Goal: Information Seeking & Learning: Learn about a topic

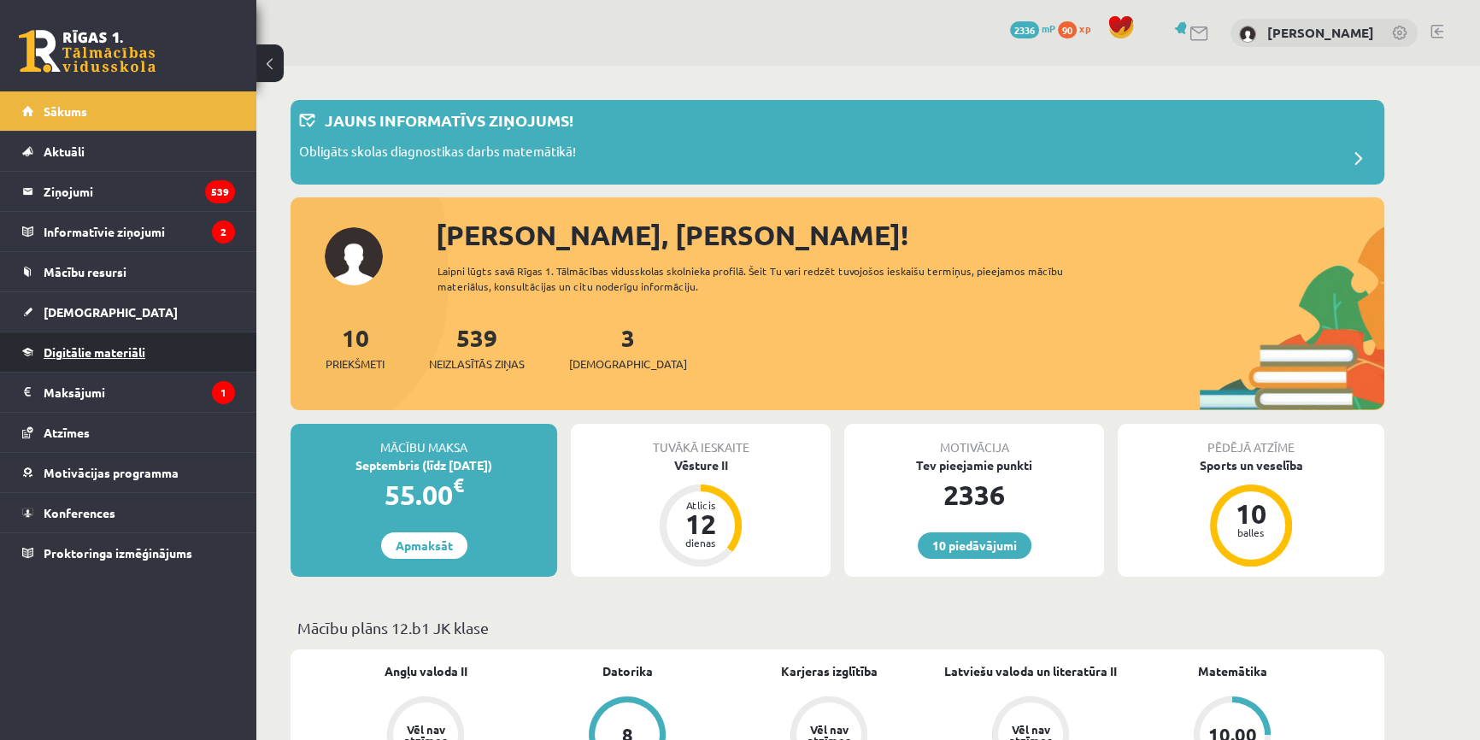
click at [91, 355] on span "Digitālie materiāli" at bounding box center [95, 351] width 102 height 15
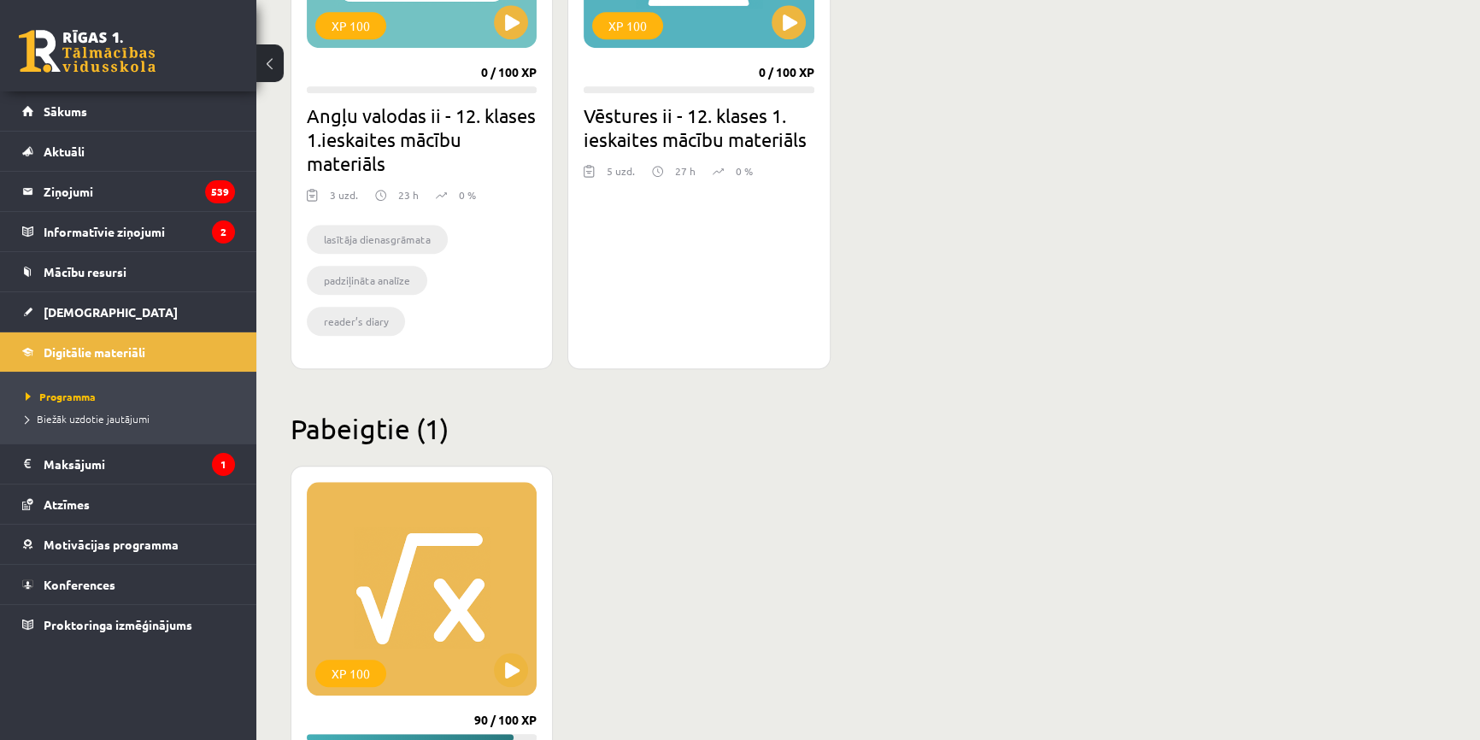
scroll to position [1863, 0]
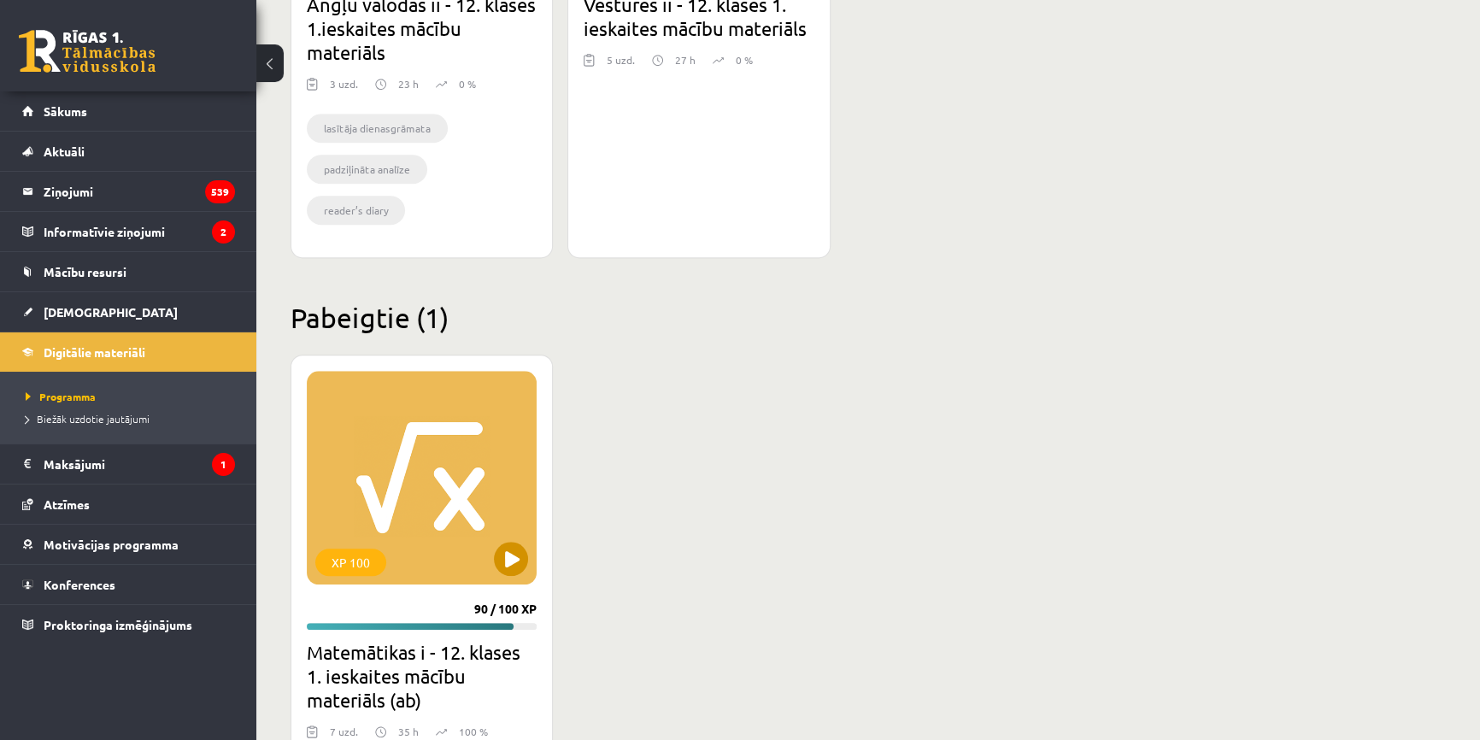
click at [354, 443] on div "XP 100" at bounding box center [422, 478] width 230 height 214
click at [413, 436] on div "XP 100" at bounding box center [422, 478] width 230 height 214
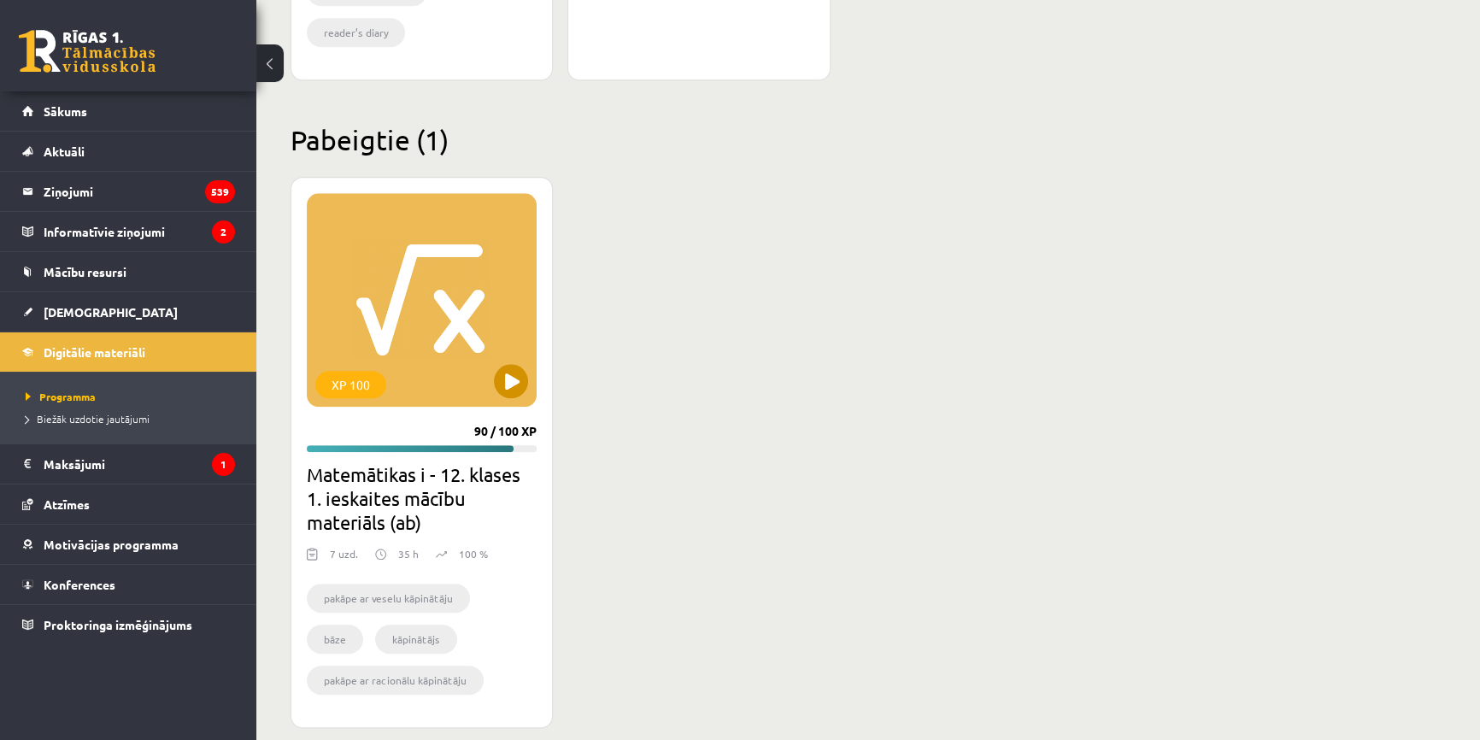
scroll to position [2061, 0]
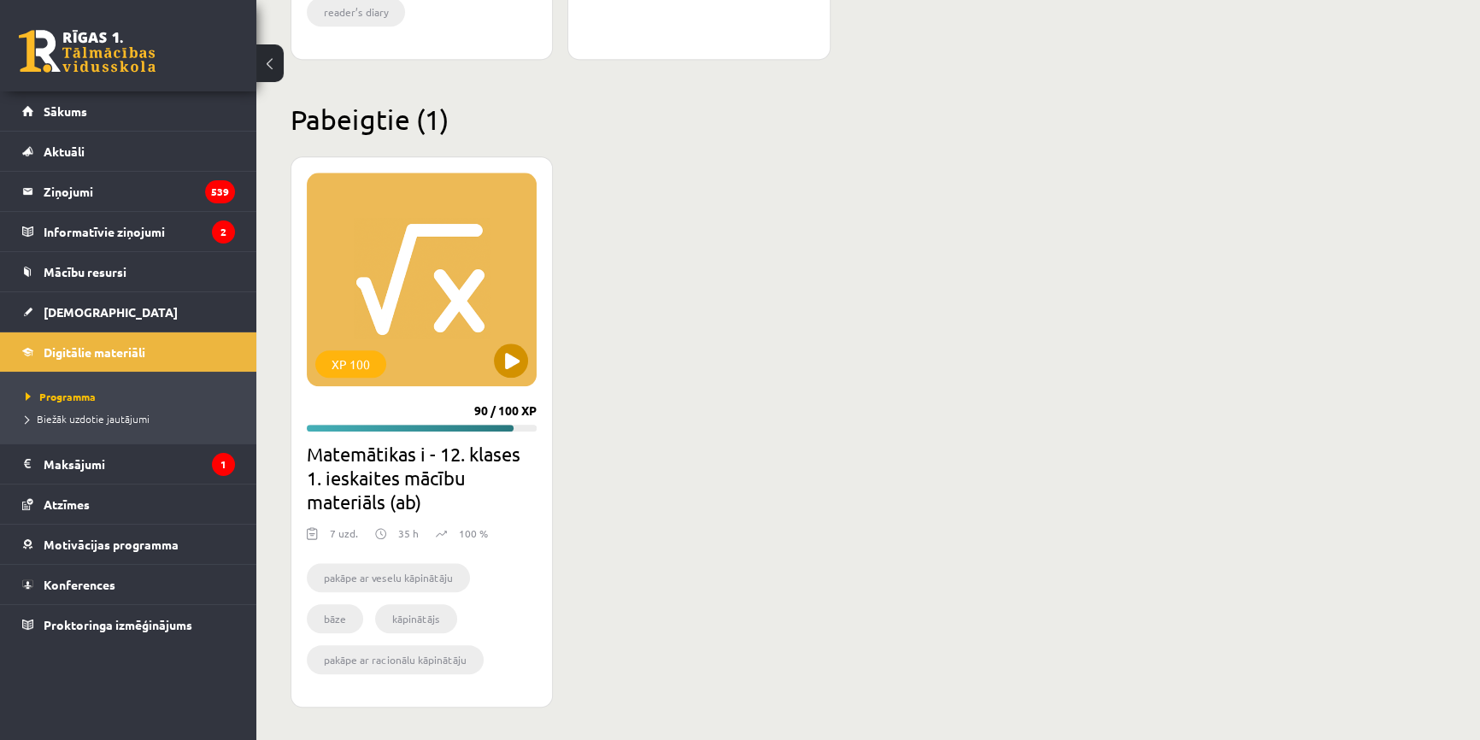
click at [441, 273] on div "XP 100" at bounding box center [422, 280] width 230 height 214
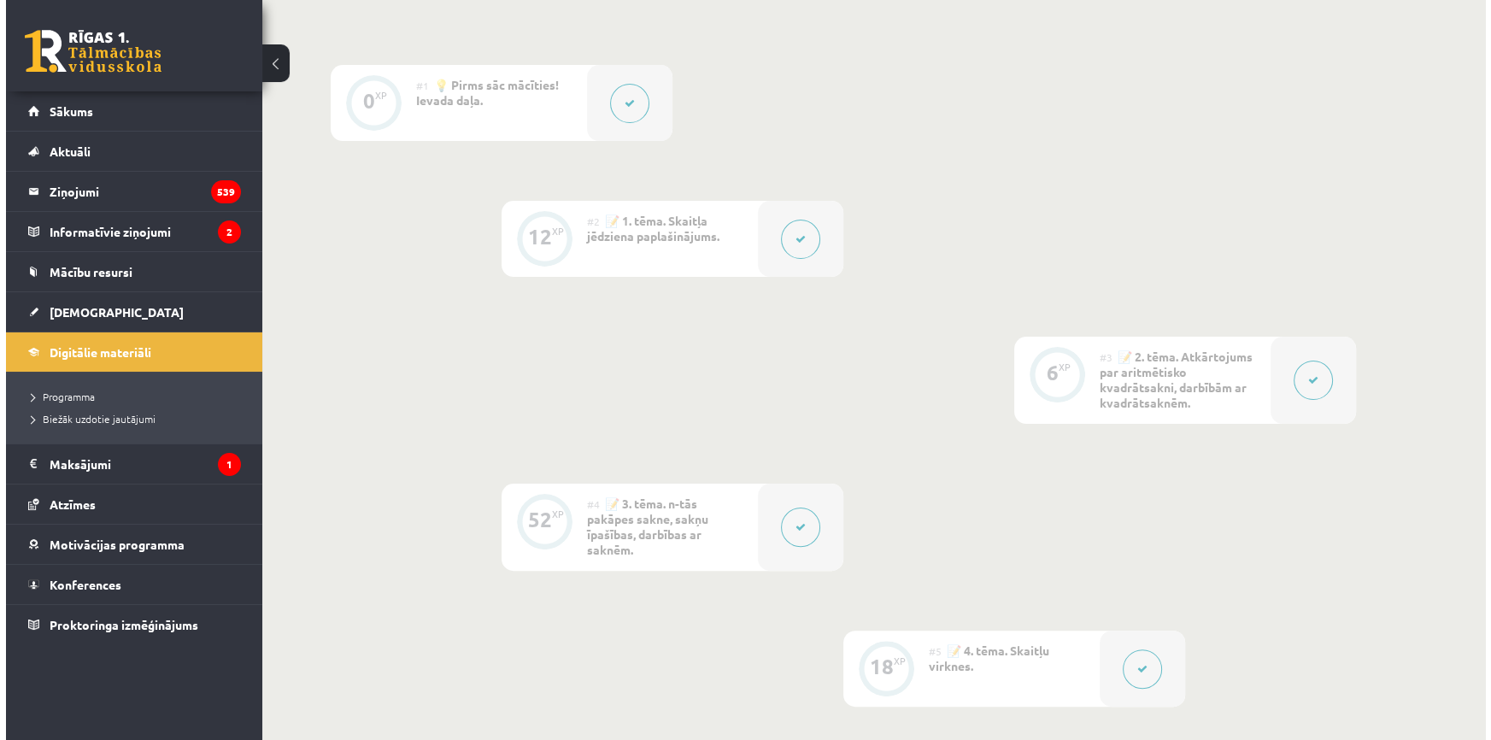
scroll to position [518, 0]
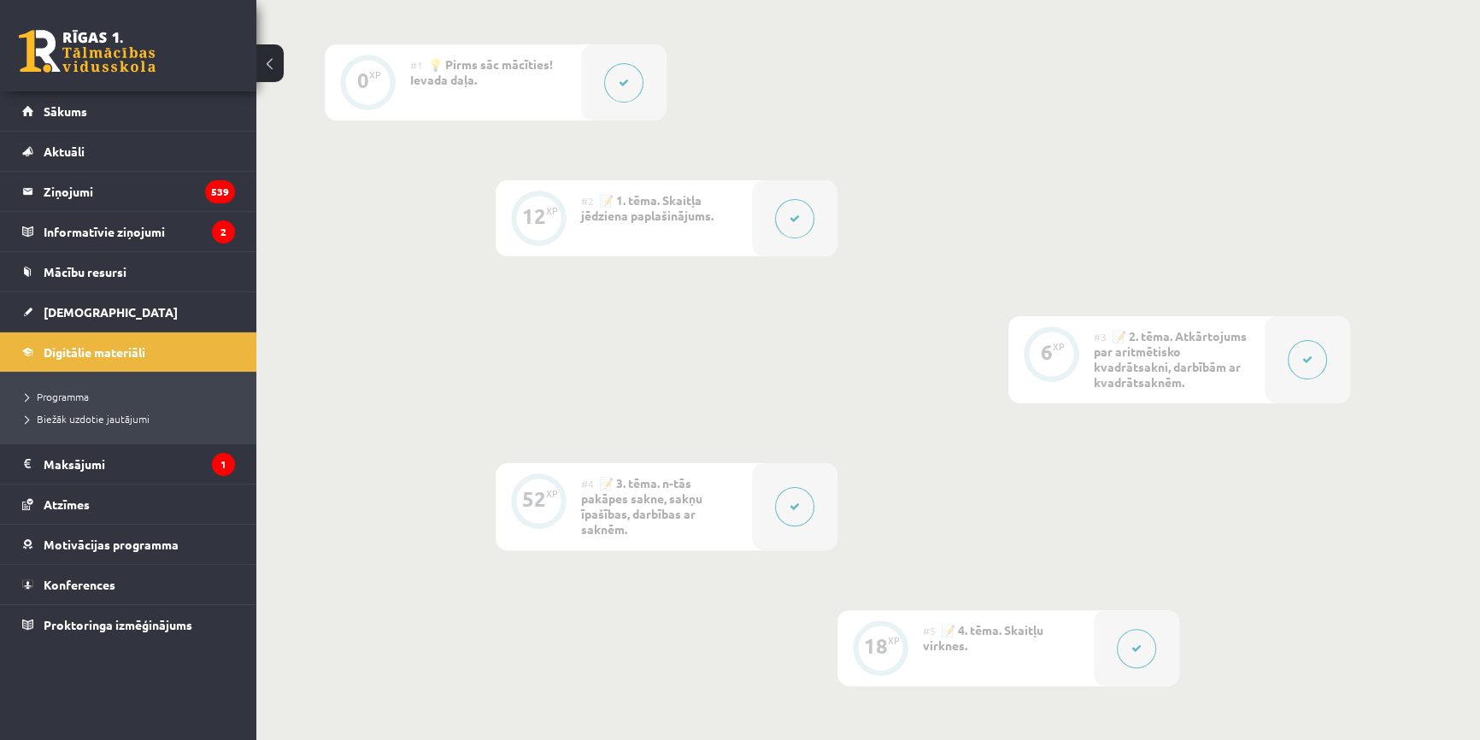
click at [809, 496] on button at bounding box center [794, 506] width 39 height 39
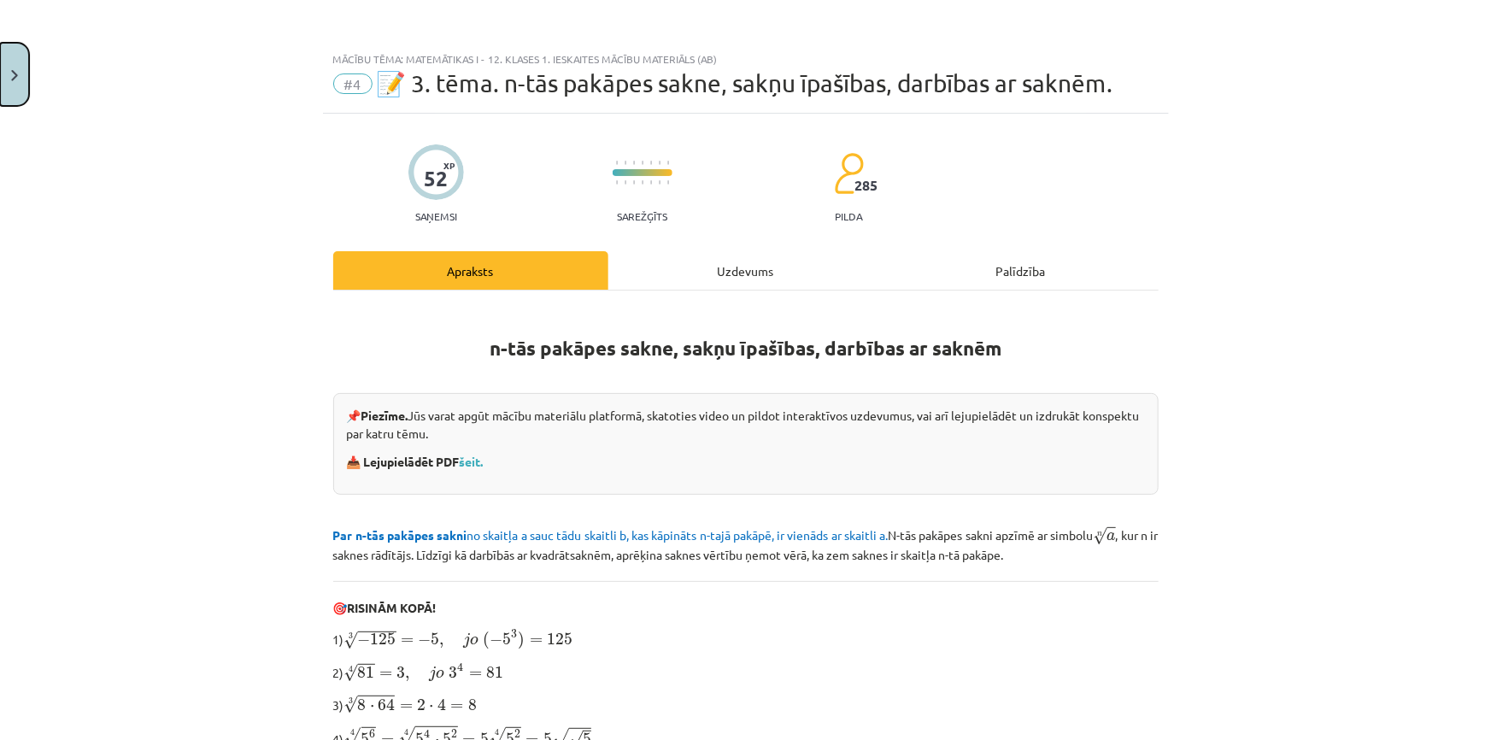
click at [7, 73] on button "Close" at bounding box center [14, 74] width 29 height 63
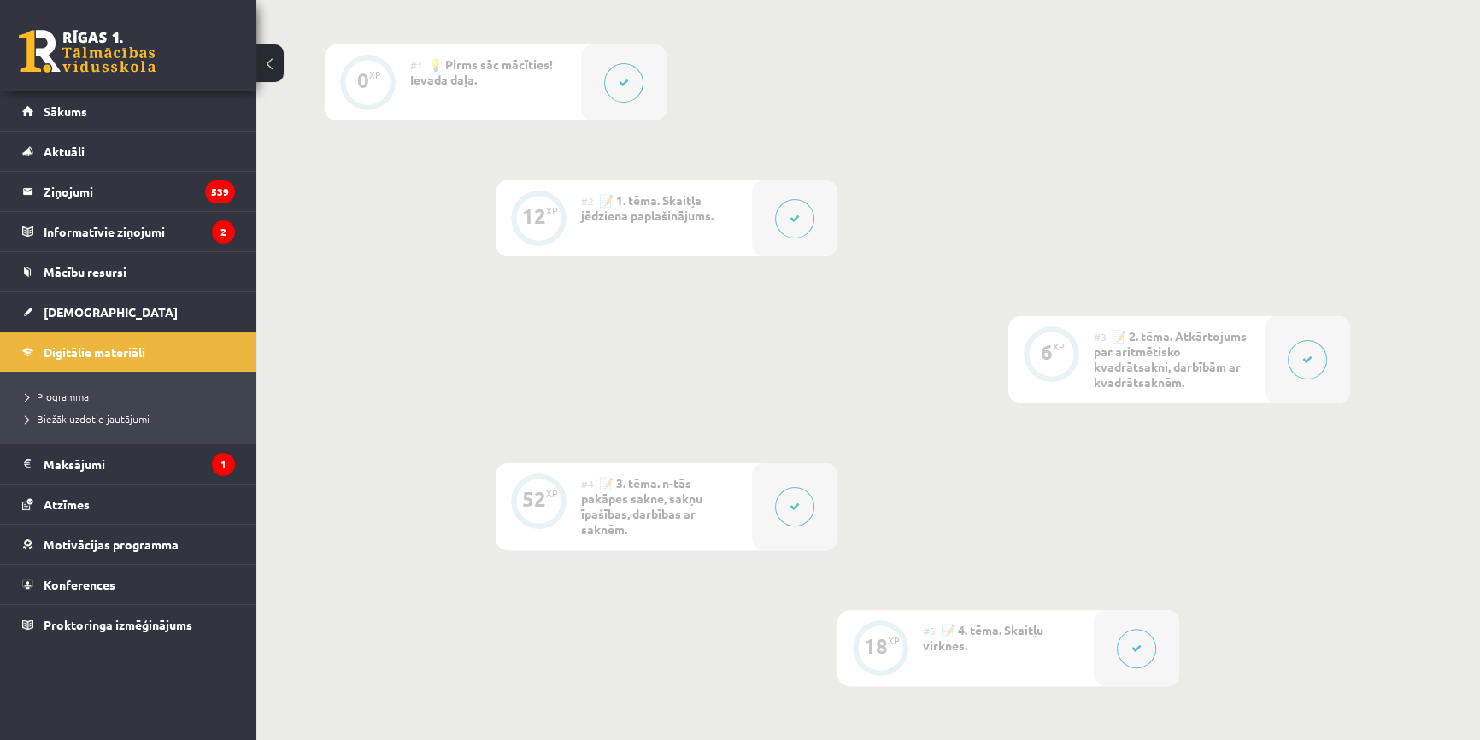
click at [1281, 365] on div at bounding box center [1306, 359] width 85 height 87
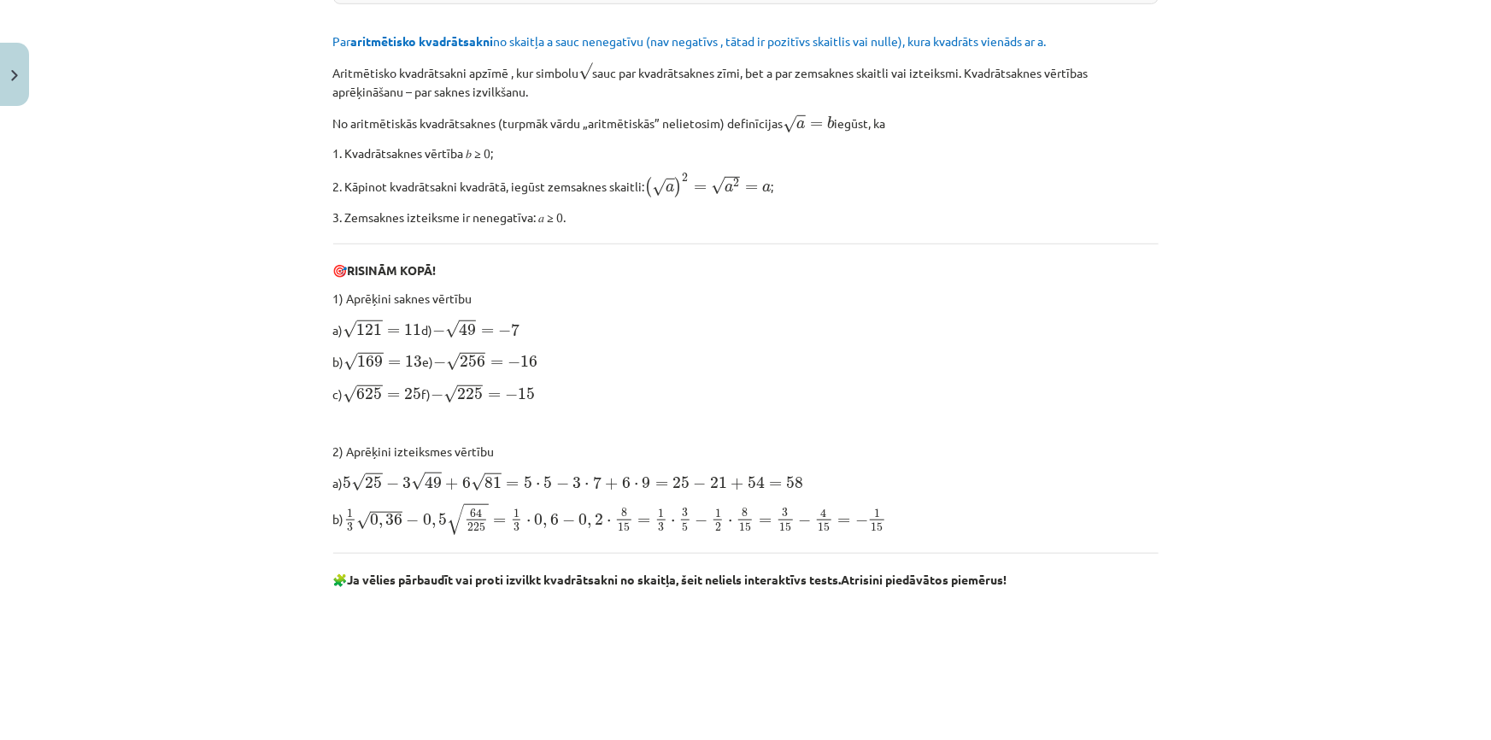
scroll to position [0, 0]
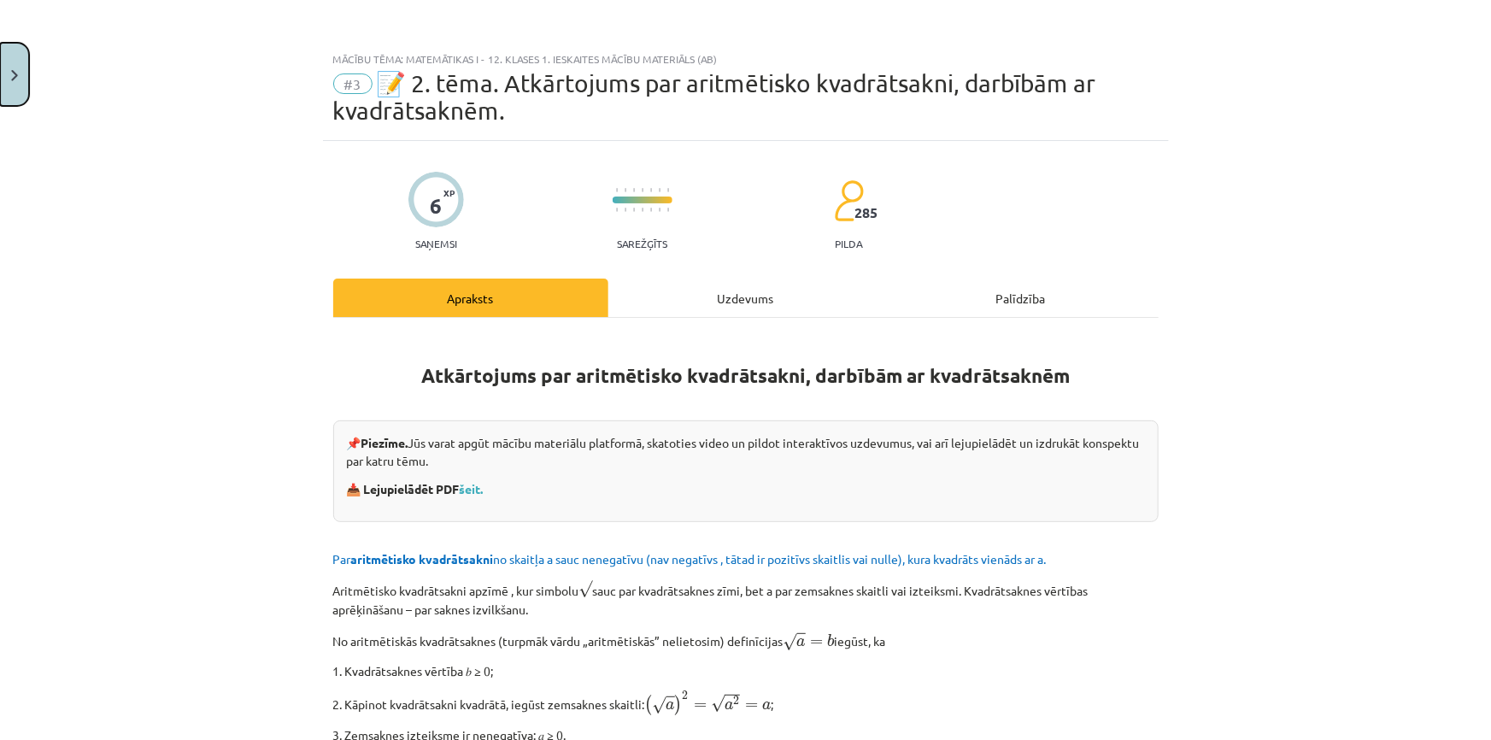
click at [9, 75] on button "Close" at bounding box center [14, 74] width 29 height 63
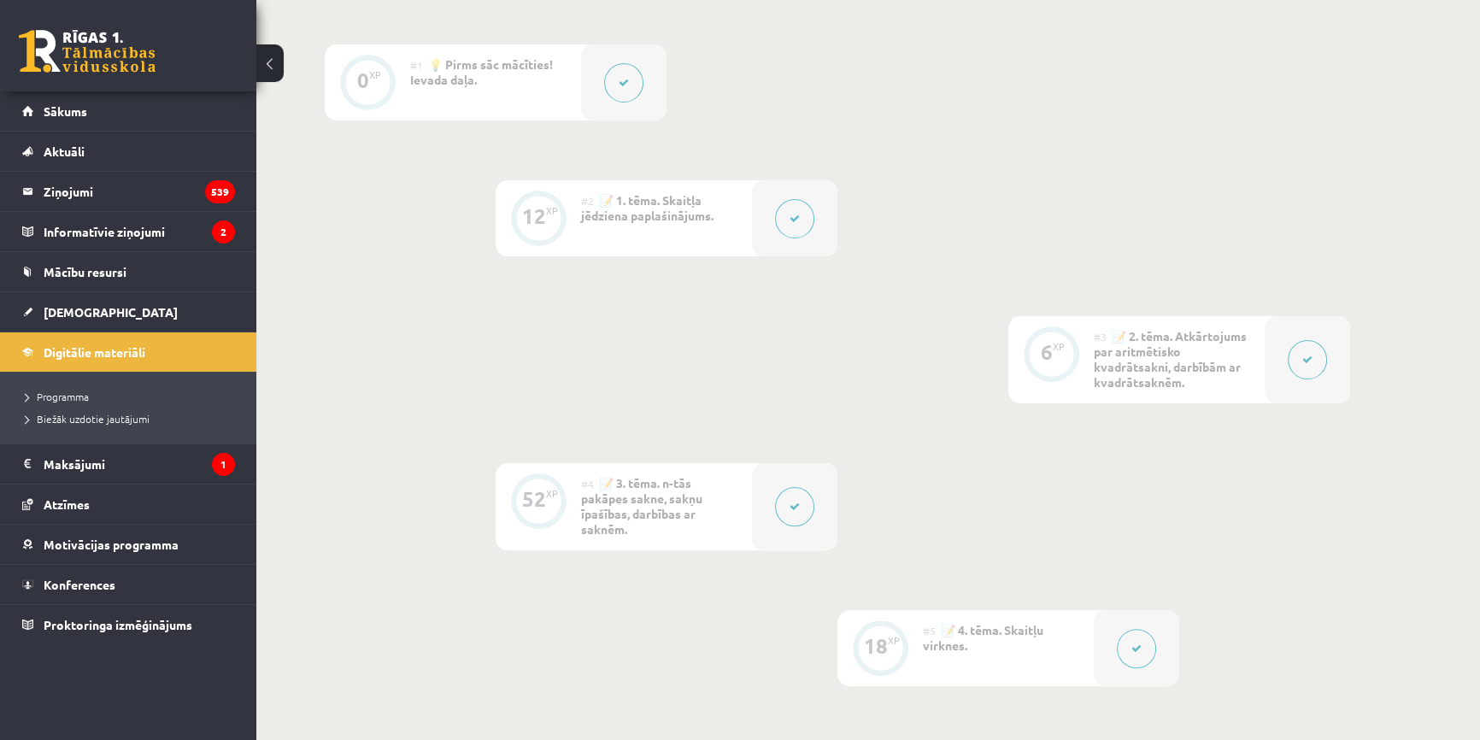
click at [777, 513] on button at bounding box center [794, 506] width 39 height 39
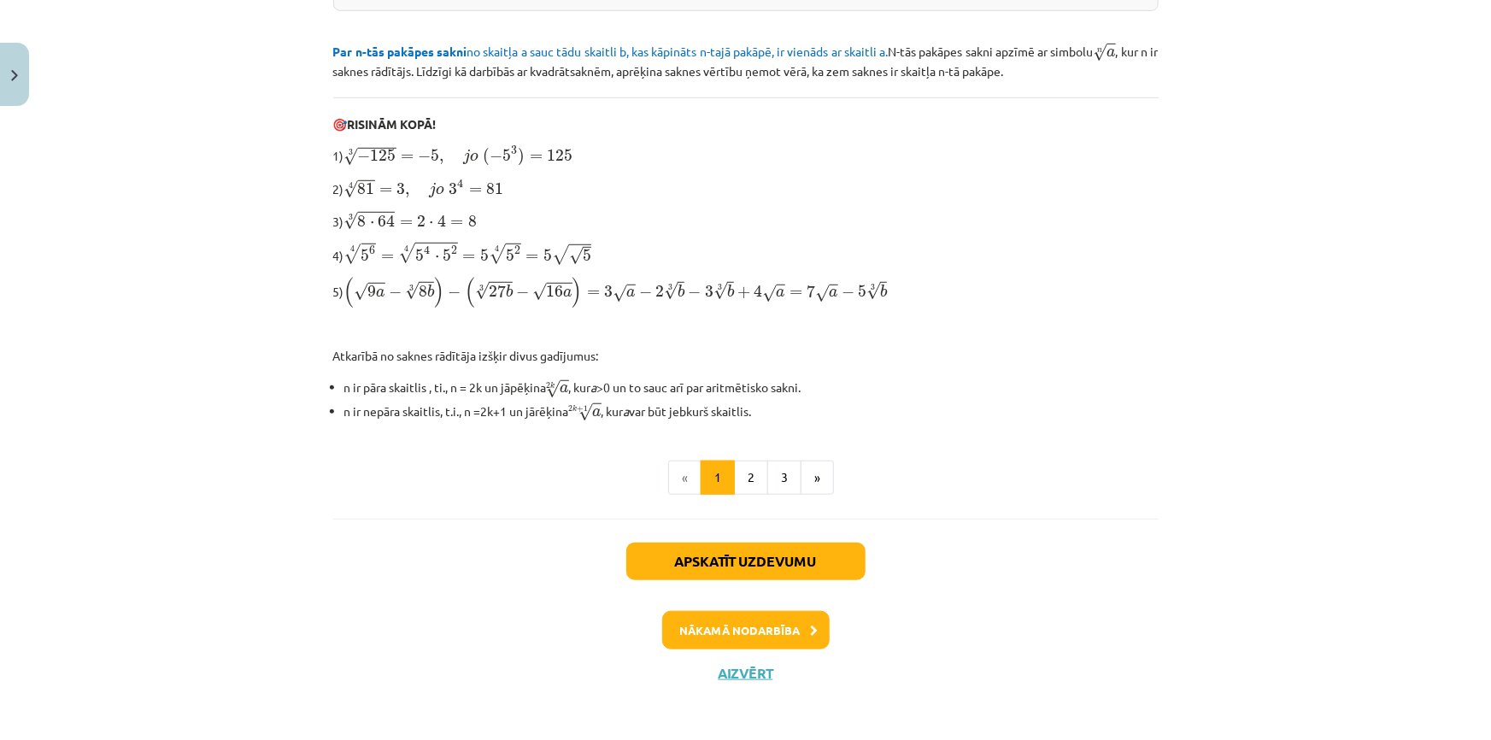
scroll to position [484, 0]
click at [788, 554] on button "Apskatīt uzdevumu" at bounding box center [745, 561] width 239 height 38
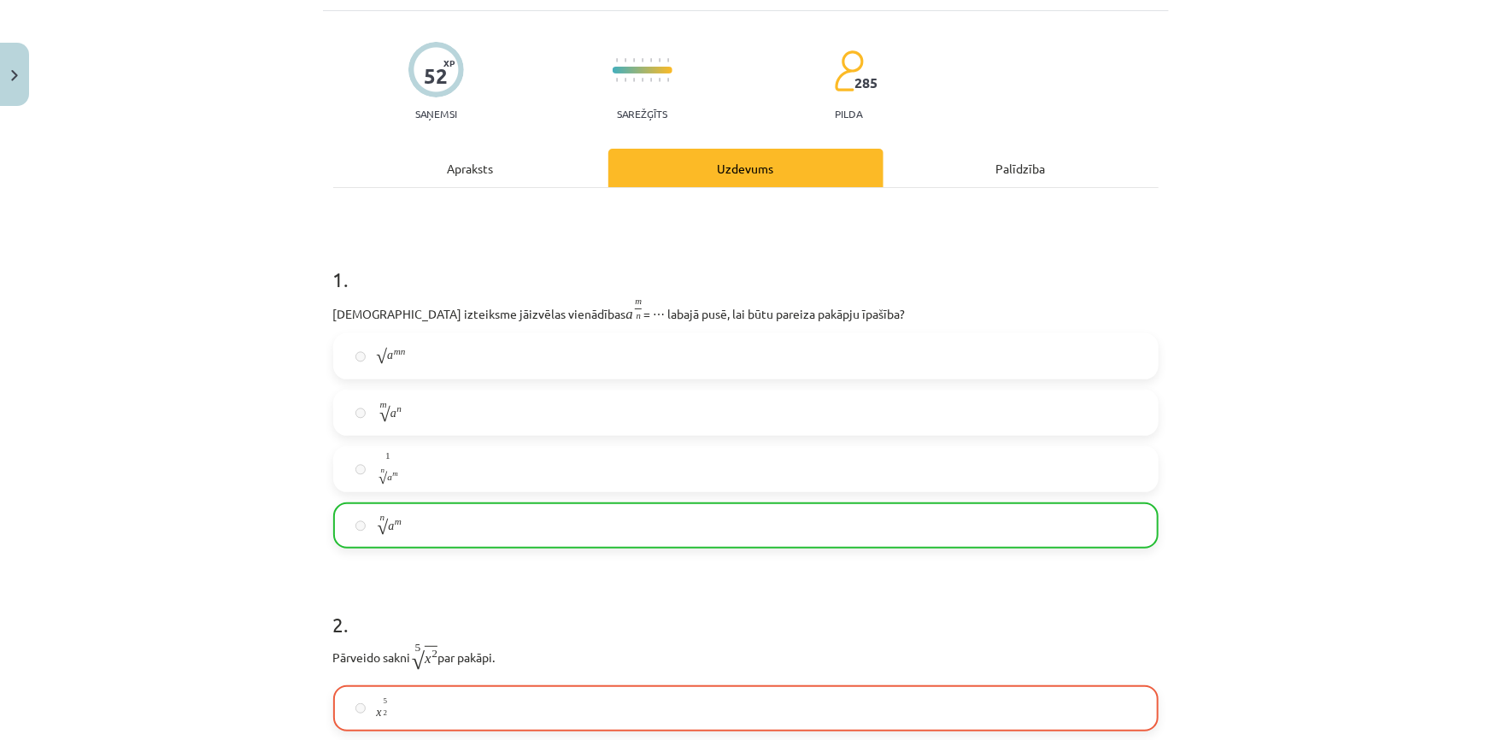
scroll to position [43, 0]
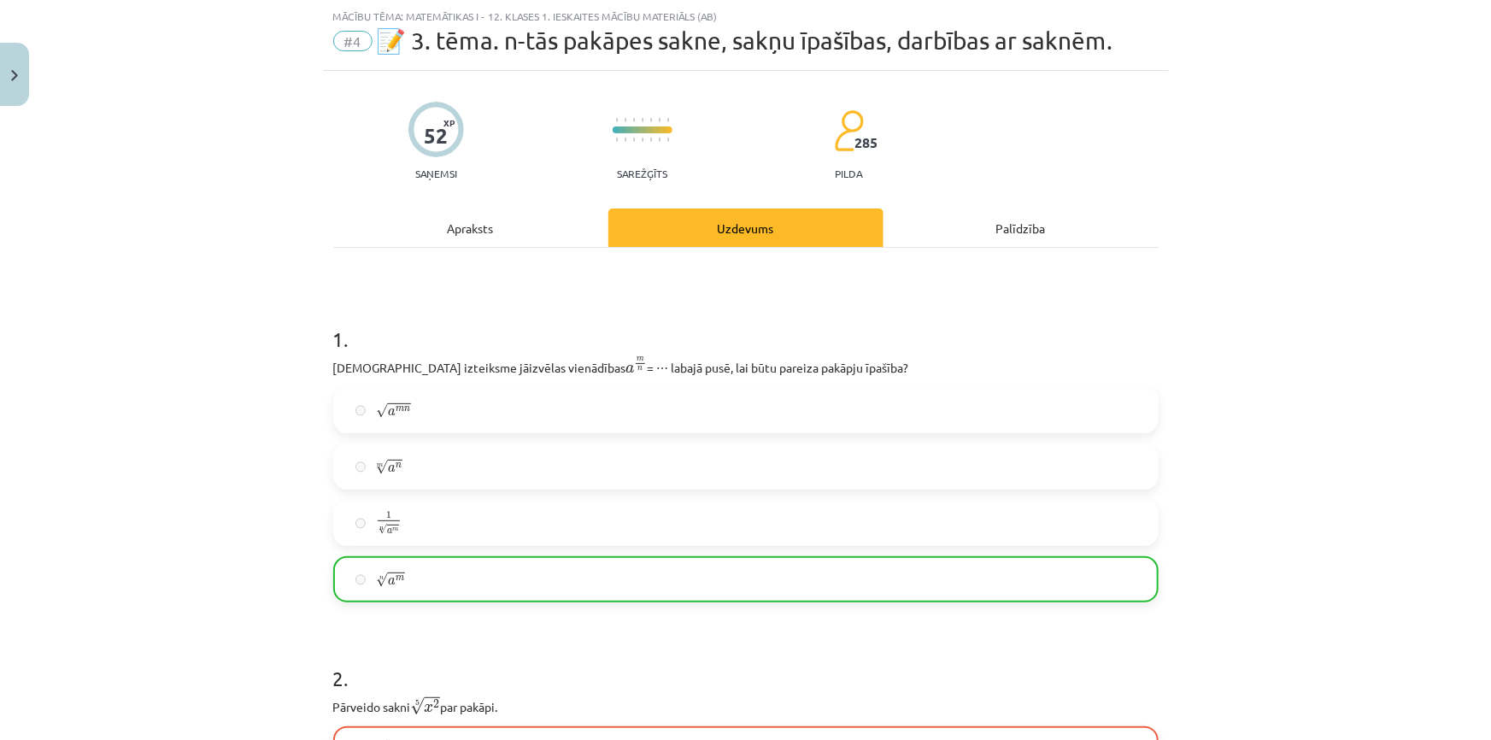
click at [626, 368] on span "a" at bounding box center [630, 369] width 9 height 9
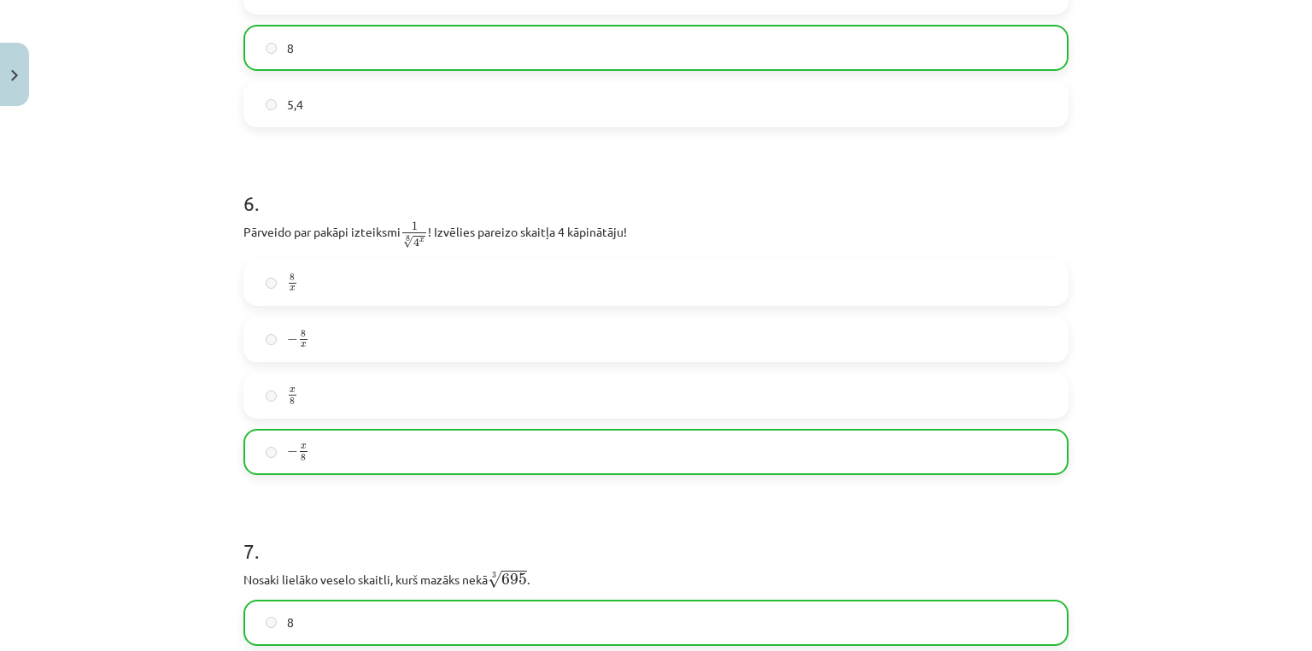
scroll to position [1640, 0]
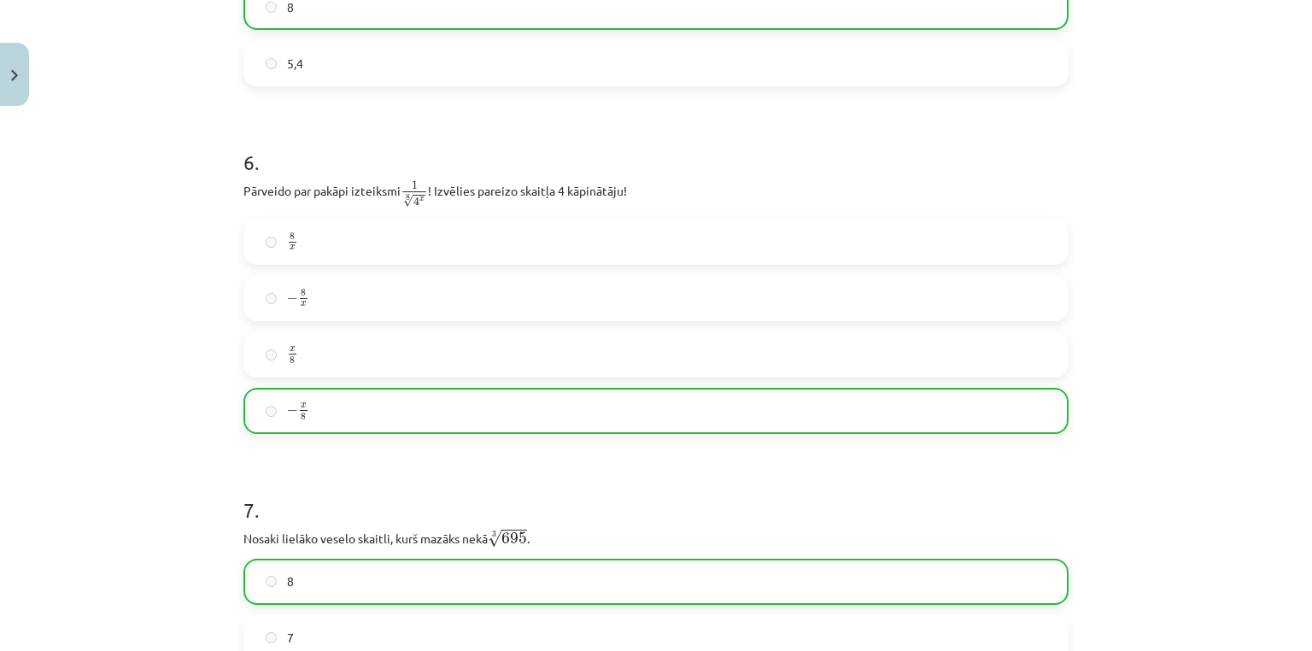
click at [428, 205] on p "Pārveido par pakāpi izteiksmi 1 8 √ 4 x 1 4 x 8 ! Izvēlies pareizo skaitļa 4 kā…" at bounding box center [655, 194] width 825 height 30
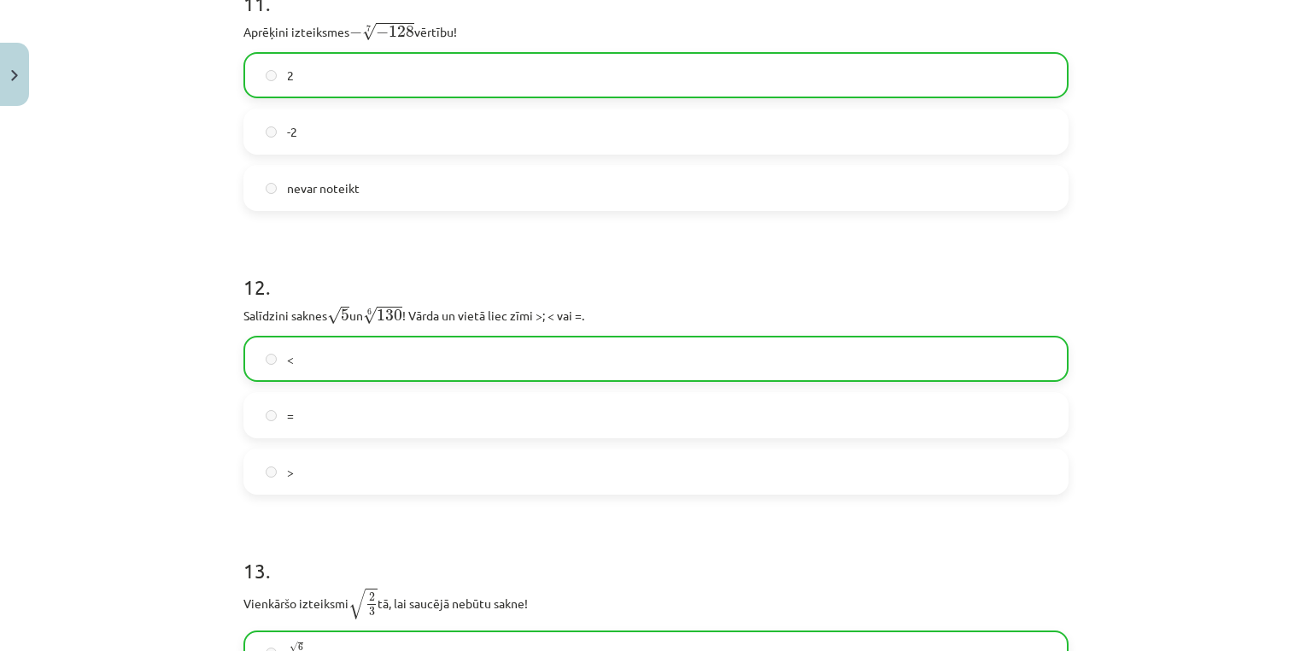
scroll to position [3484, 0]
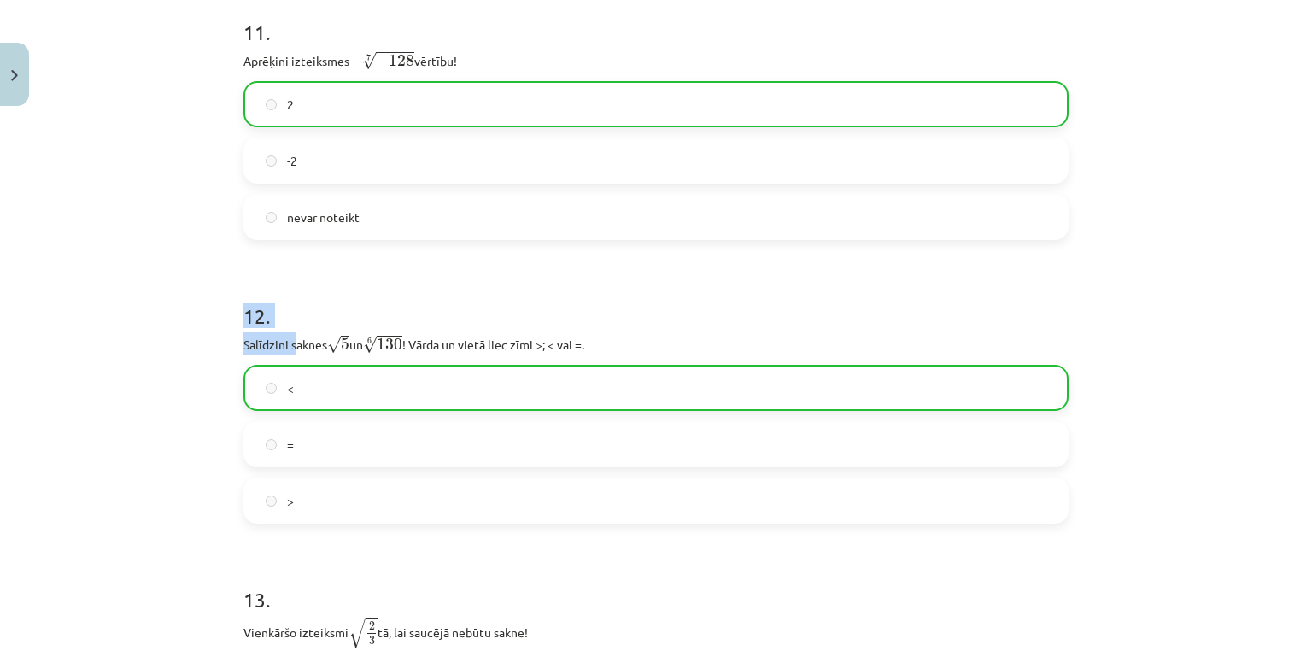
drag, startPoint x: 237, startPoint y: 318, endPoint x: 293, endPoint y: 330, distance: 57.6
click at [331, 327] on h1 "12 ." at bounding box center [655, 300] width 825 height 53
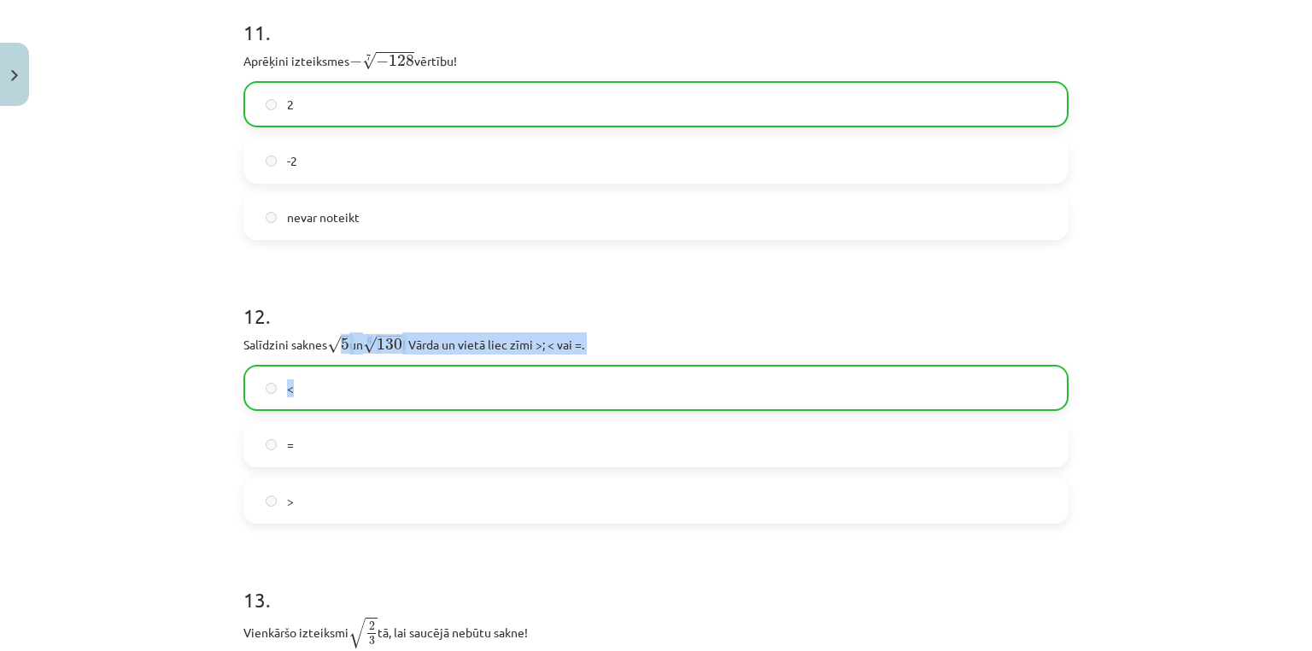
drag, startPoint x: 337, startPoint y: 349, endPoint x: 424, endPoint y: 355, distance: 87.3
click at [420, 356] on div "12 . Salīdzini saknes √ 5 5 un 6 √ 130 130 6 ! Vārda un vietā liec zīmi >; < va…" at bounding box center [655, 398] width 825 height 249
click at [424, 355] on p "Salīdzini saknes √ 5 5 un 6 √ 130 130 6 ! Vārda un vietā liec zīmi >; < vai =." at bounding box center [655, 343] width 825 height 22
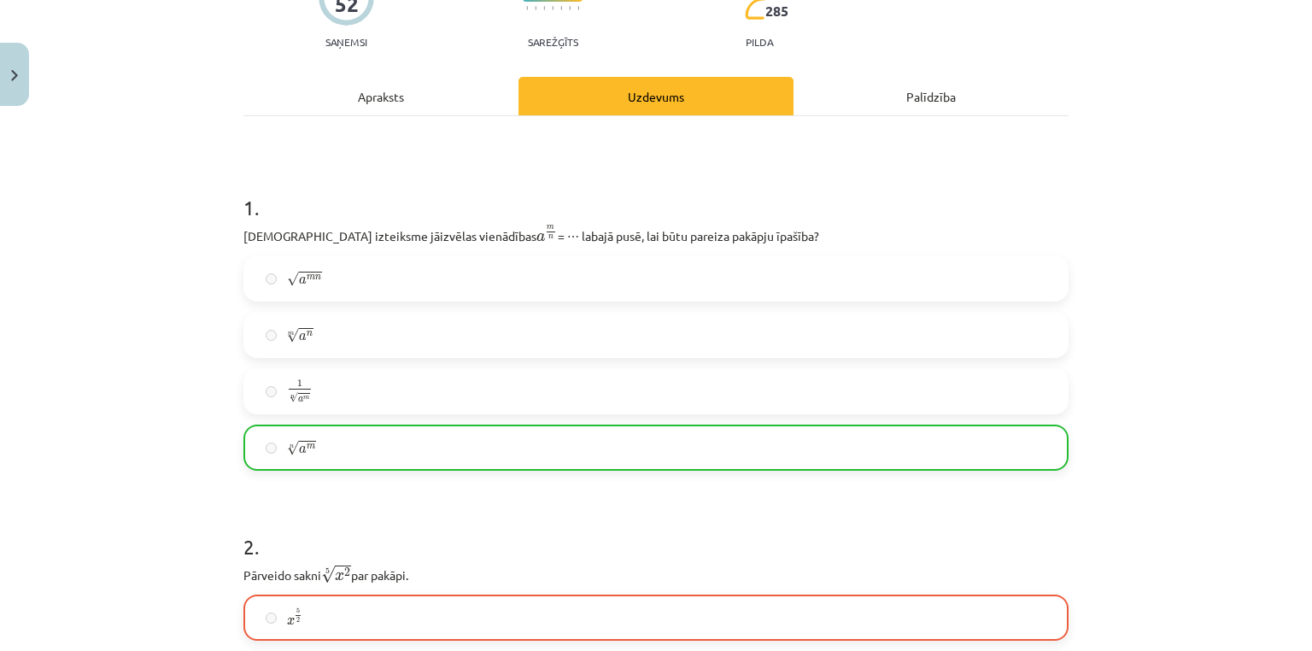
scroll to position [0, 0]
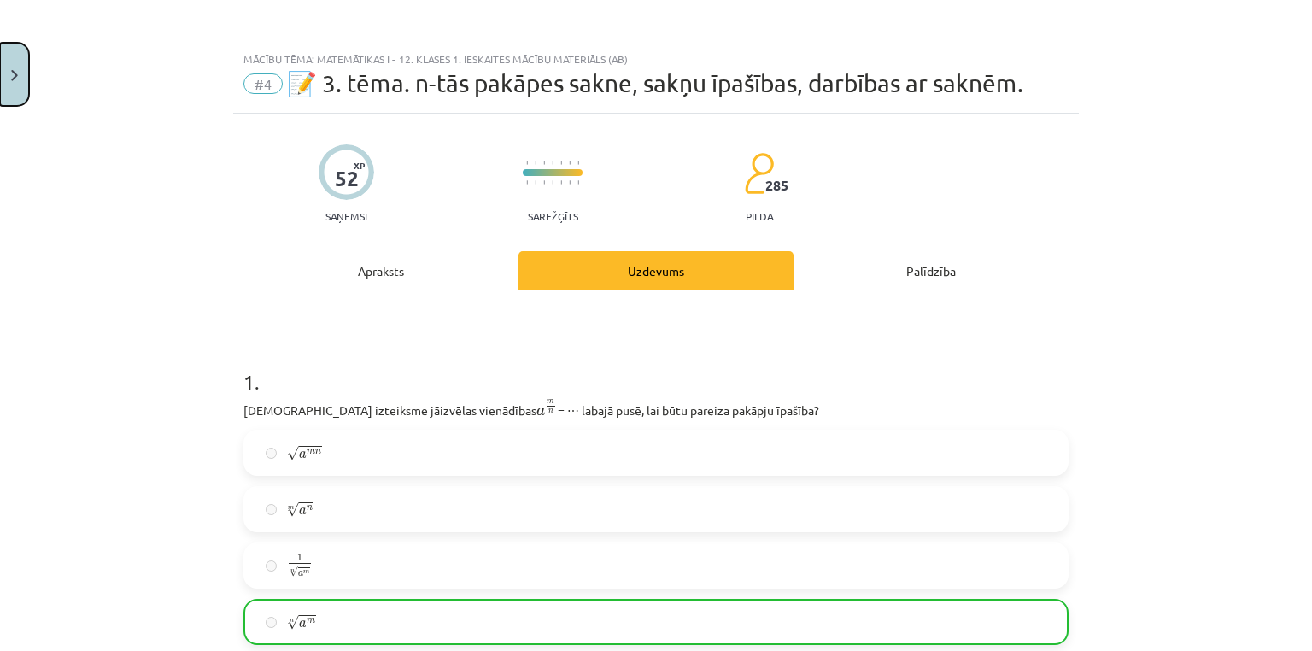
click at [21, 76] on button "Close" at bounding box center [14, 74] width 29 height 63
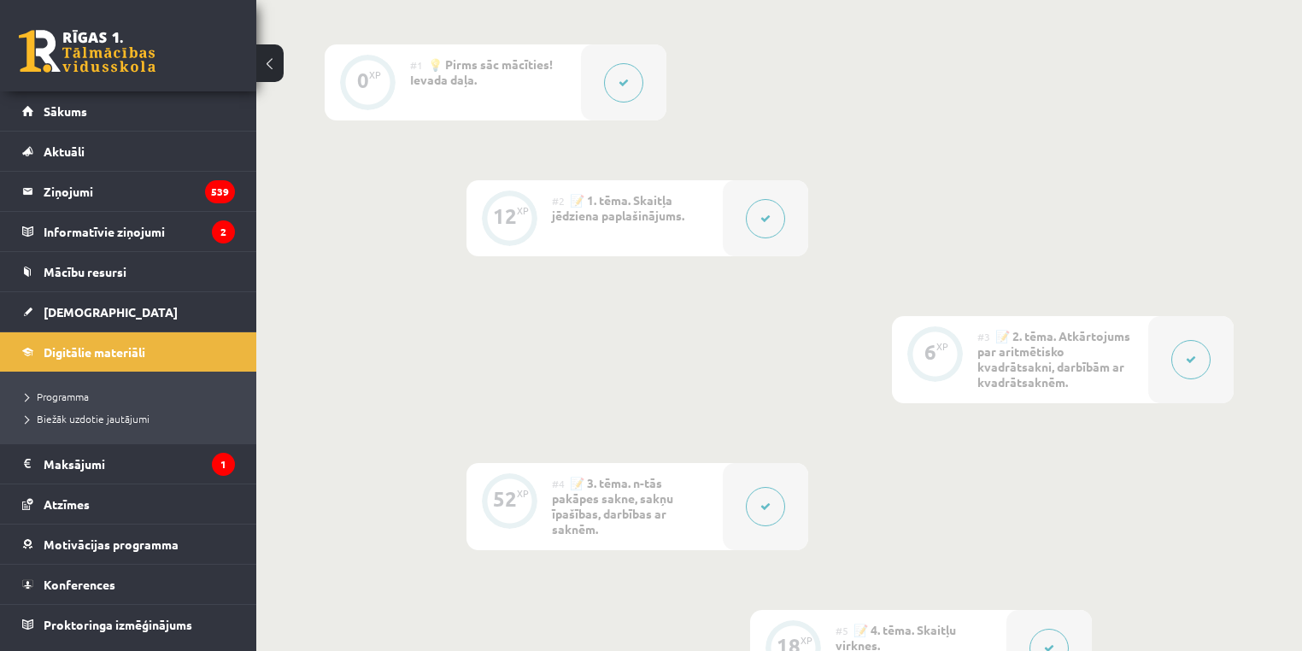
click at [748, 512] on button at bounding box center [765, 506] width 39 height 39
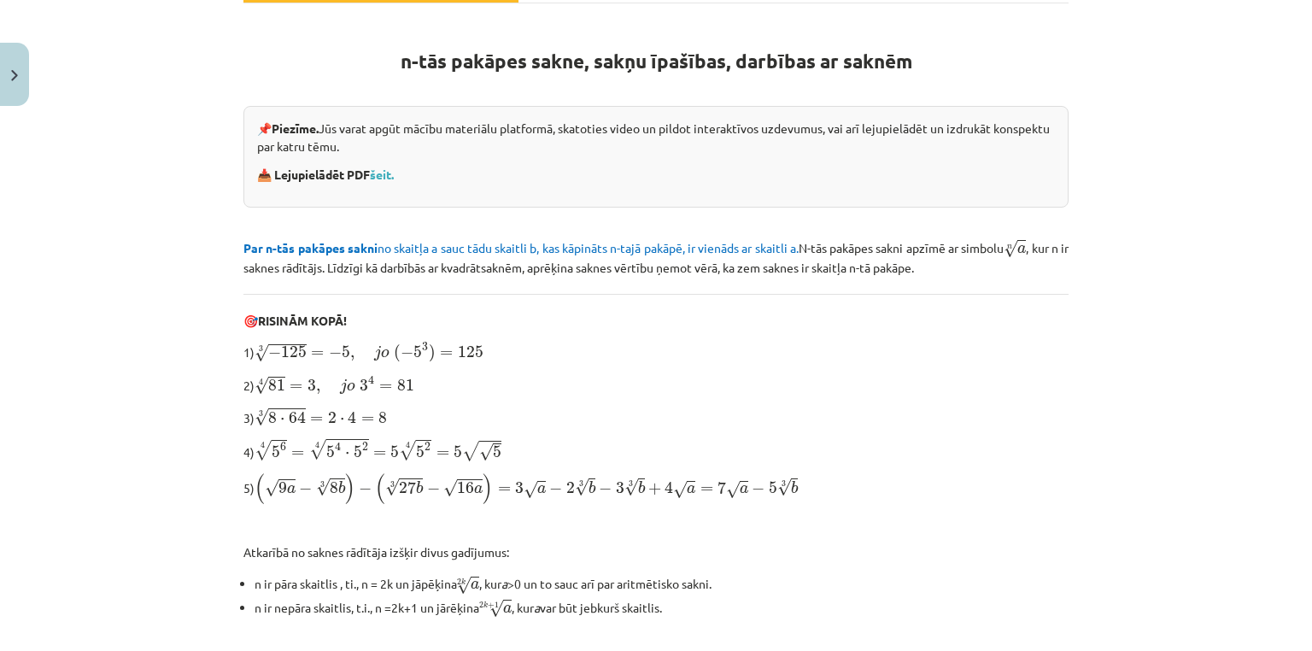
scroll to position [571, 0]
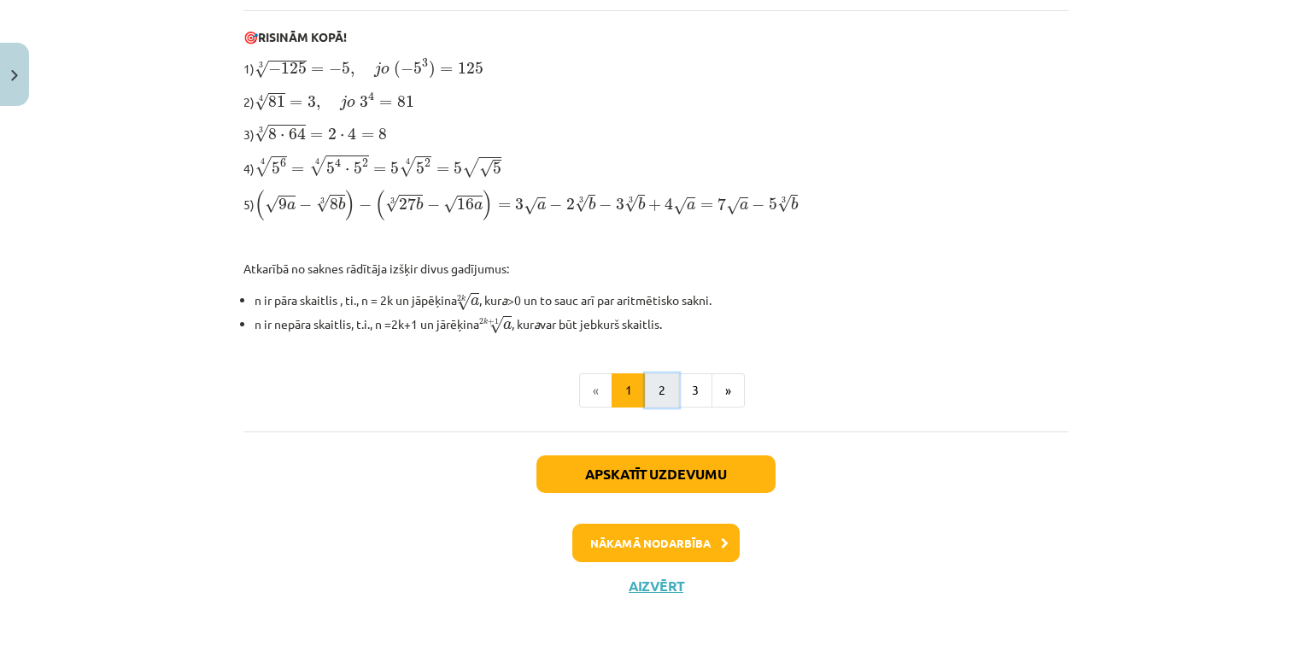
click at [648, 393] on button "2" at bounding box center [662, 390] width 34 height 34
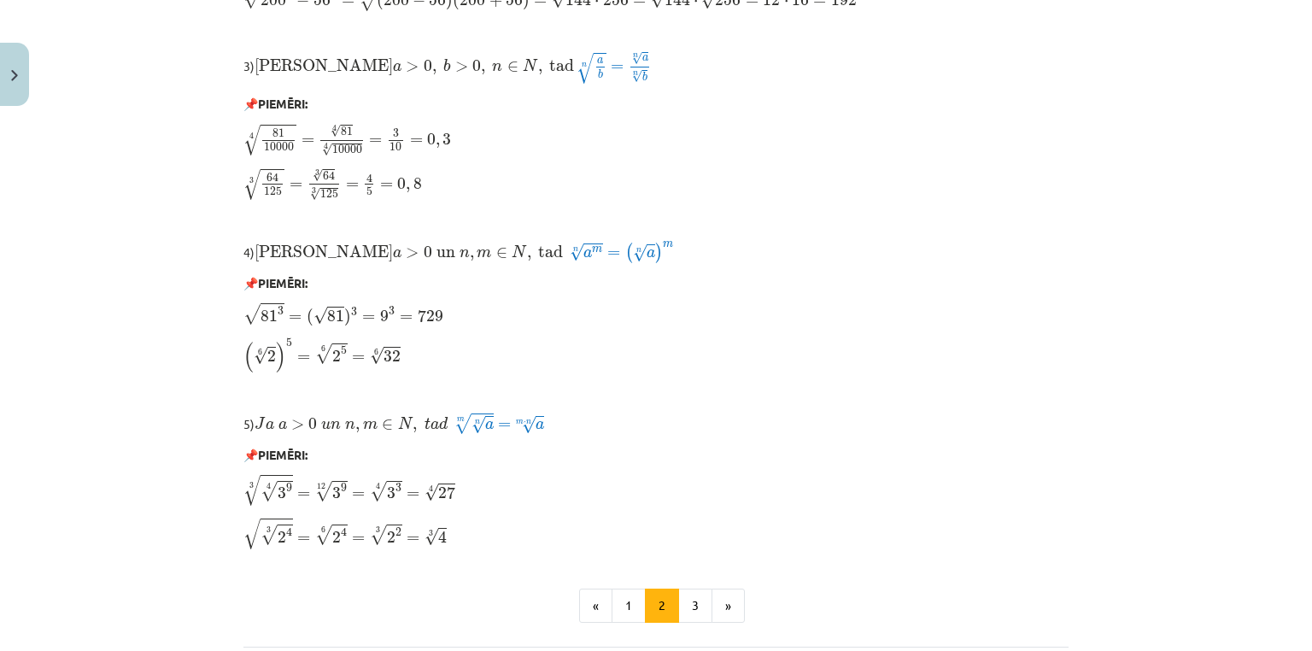
scroll to position [1275, 0]
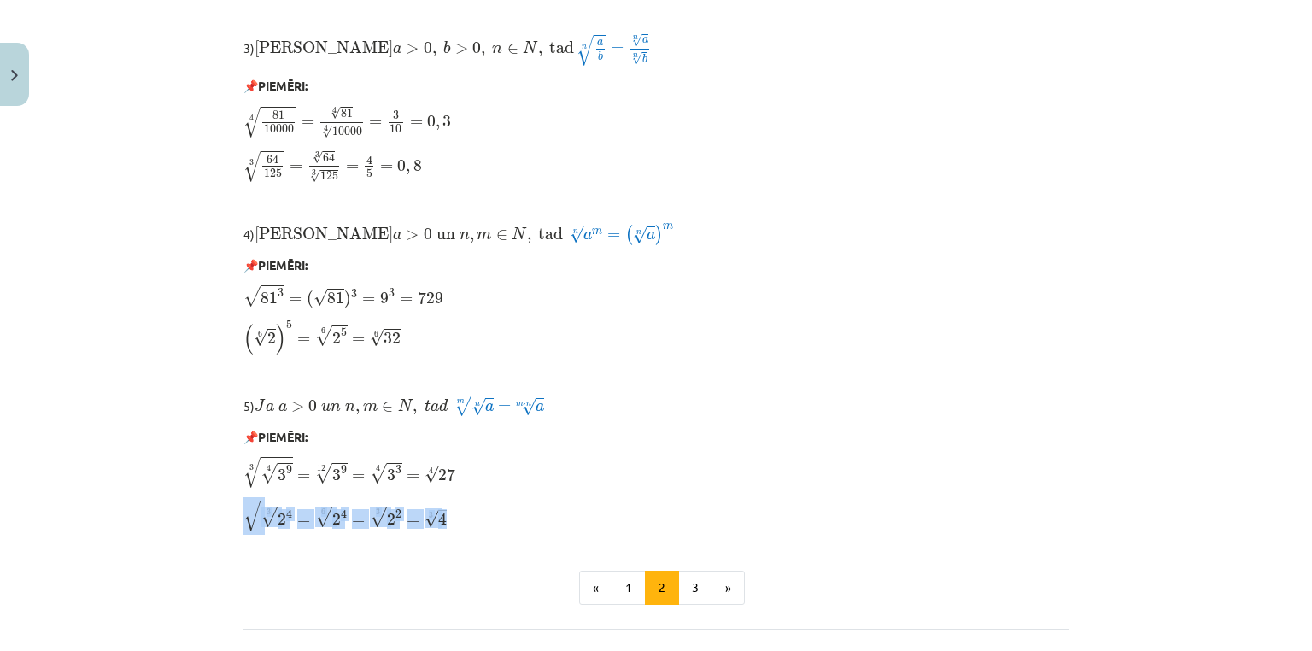
drag, startPoint x: 531, startPoint y: 489, endPoint x: 451, endPoint y: 526, distance: 88.7
click at [445, 530] on div "Mācību tēma: Matemātikas i - 12. klases 1. ieskaites mācību materiāls (ab) #4 📝…" at bounding box center [656, 325] width 1312 height 651
click at [451, 526] on p "√ 3 √ 2 4 = 6 √ 2 4 = 3 √ 2 2 = 3 √ 4 2 4 3 = 2 4 6 = 2 2 3 = 4 3" at bounding box center [655, 515] width 825 height 33
drag, startPoint x: 238, startPoint y: 461, endPoint x: 273, endPoint y: 511, distance: 60.7
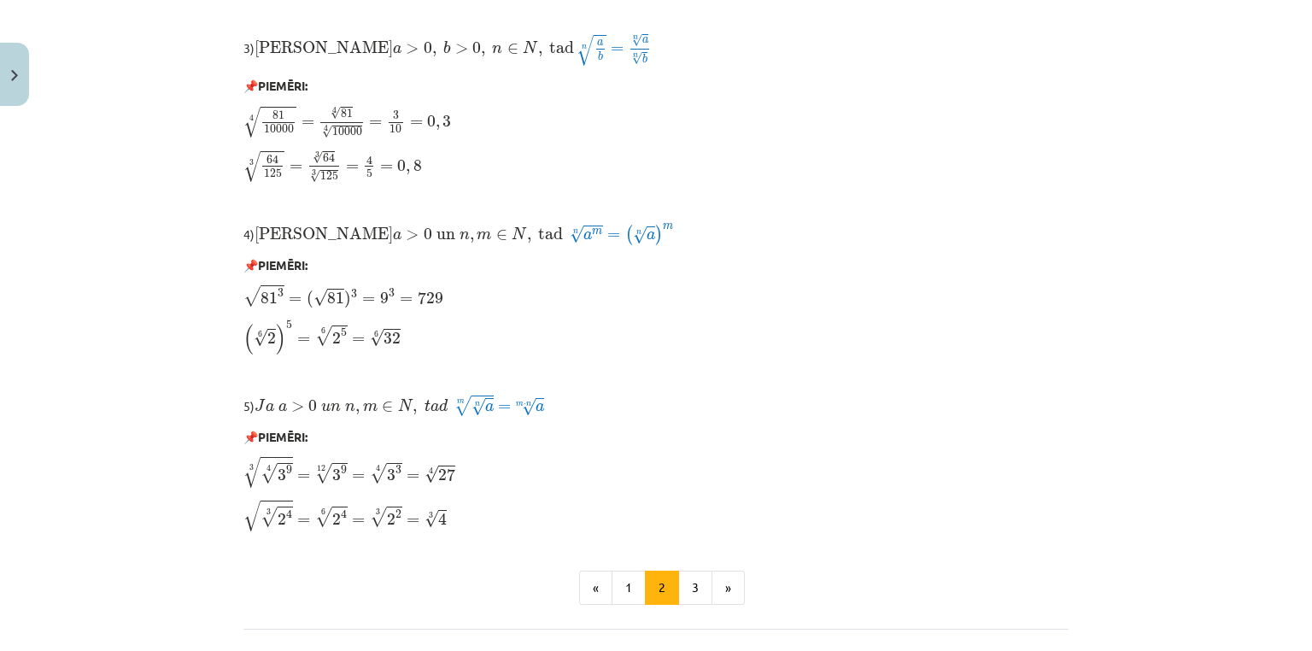
click at [286, 516] on span "4" at bounding box center [289, 513] width 6 height 9
drag, startPoint x: 286, startPoint y: 510, endPoint x: 237, endPoint y: 508, distance: 48.7
click at [243, 508] on span "√ 3 √ 2 4" at bounding box center [268, 516] width 50 height 32
click at [243, 513] on span "√" at bounding box center [251, 516] width 17 height 31
drag, startPoint x: 454, startPoint y: 401, endPoint x: 601, endPoint y: 408, distance: 147.1
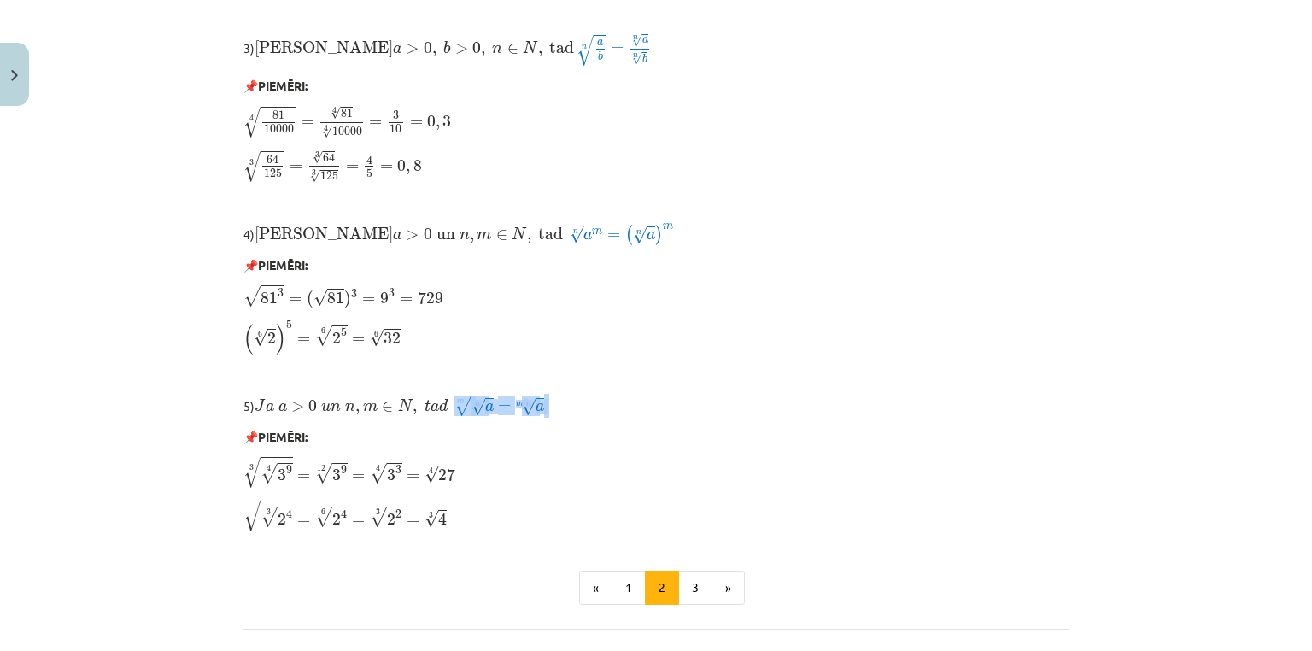
click at [568, 412] on p "5) J a a > 0 u n n , m ∈ N , t a d J a a > 0 u n n , m ∈ N , t a d m √ n √ a = …" at bounding box center [655, 406] width 825 height 24
click at [601, 408] on p "5) J a a > 0 u n n , m ∈ N , t a d J a a > 0 u n n , m ∈ N , t a d m √ n √ a = …" at bounding box center [655, 406] width 825 height 24
drag, startPoint x: 443, startPoint y: 242, endPoint x: 589, endPoint y: 237, distance: 146.2
click at [589, 237] on p "4) Ja a > 0 un n , m ∈ N , tad Ja a > 0 un n , m ∈ N , tad n √ a m = ( n √ a ) …" at bounding box center [655, 234] width 825 height 24
click at [589, 236] on p "4) Ja a > 0 un n , m ∈ N , tad Ja a > 0 un n , m ∈ N , tad n √ a m = ( n √ a ) …" at bounding box center [655, 234] width 825 height 24
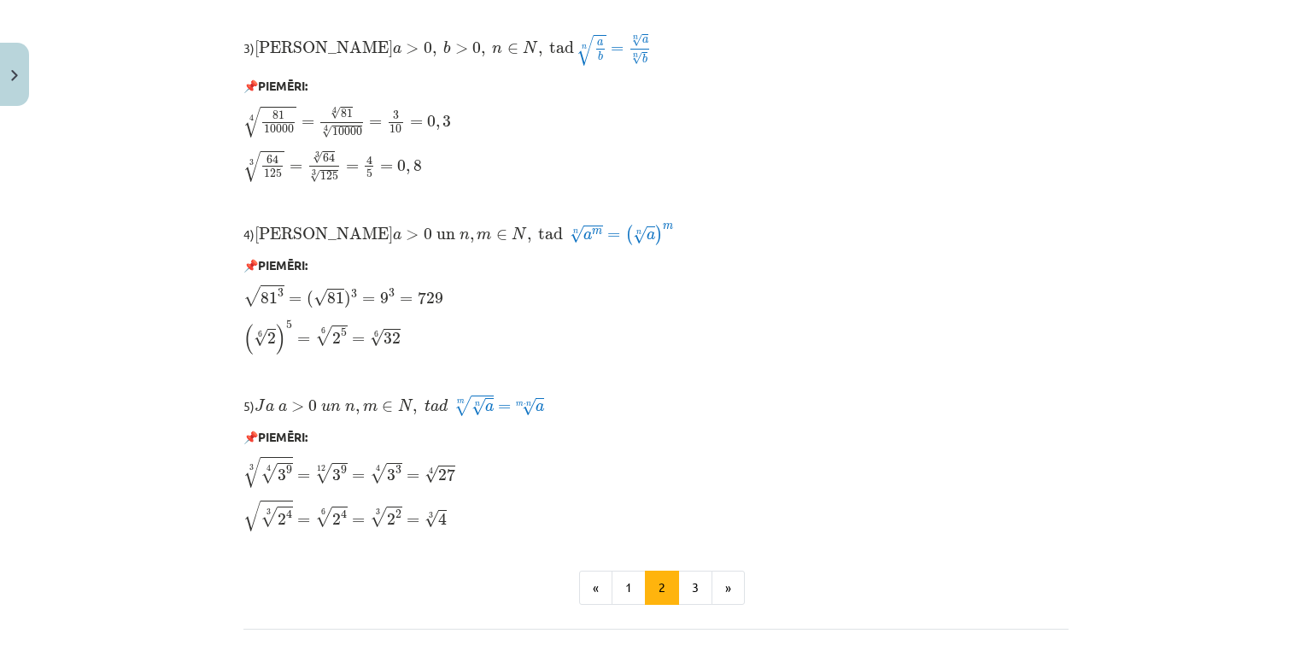
click at [528, 93] on p "📌 PIEMĒRI:" at bounding box center [655, 86] width 825 height 18
drag, startPoint x: 465, startPoint y: 43, endPoint x: 540, endPoint y: 72, distance: 80.6
click at [703, 595] on button "3" at bounding box center [695, 588] width 34 height 34
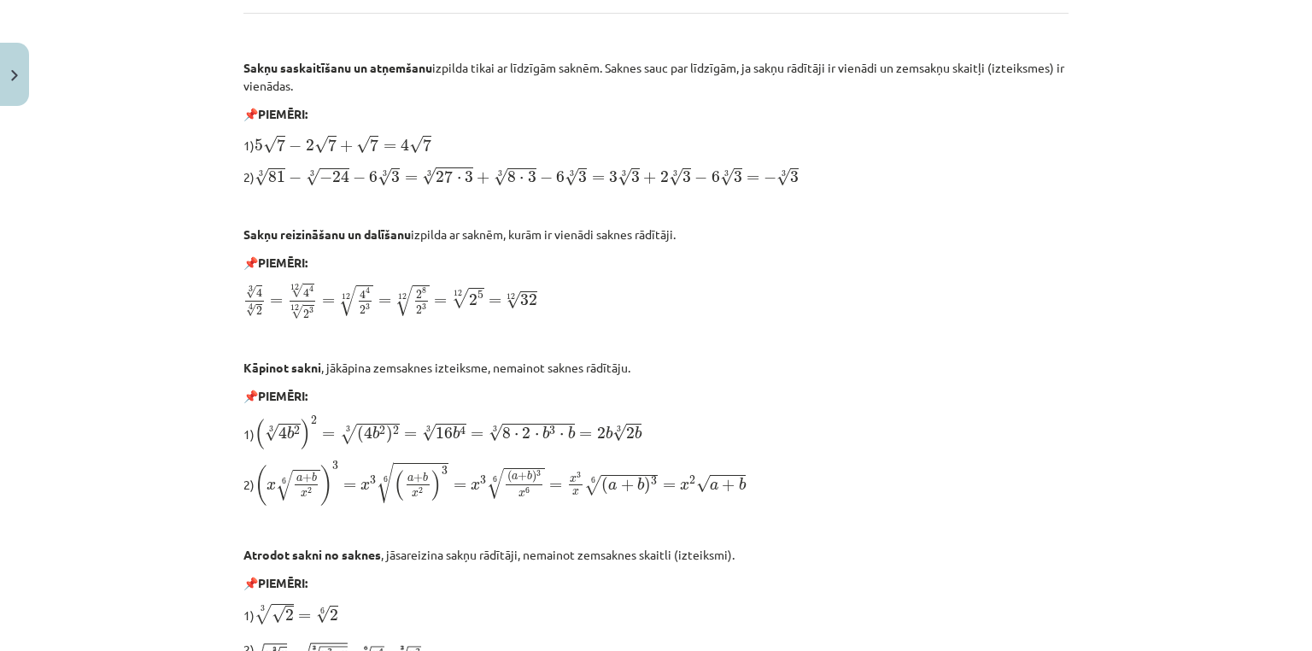
scroll to position [820, 0]
